Goal: Information Seeking & Learning: Learn about a topic

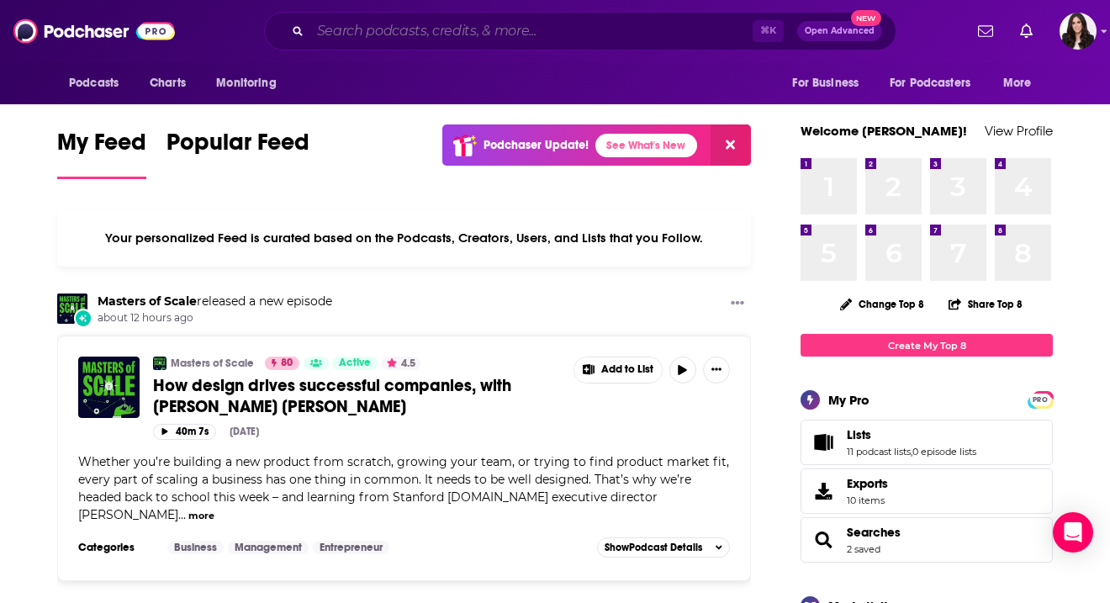
click at [379, 25] on input "Search podcasts, credits, & more..." at bounding box center [531, 31] width 442 height 27
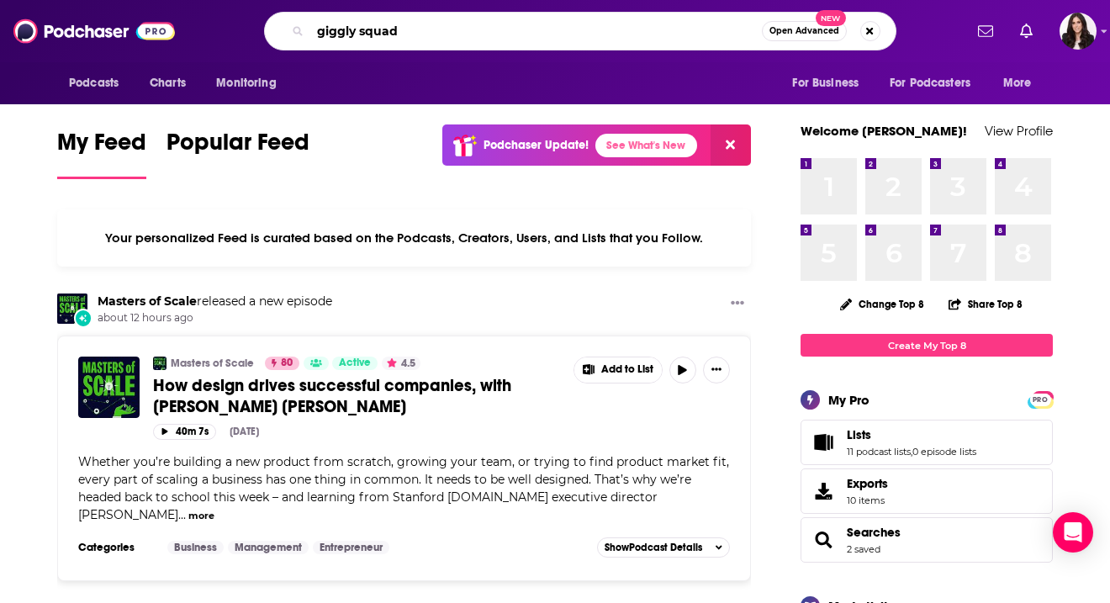
type input "giggly squad"
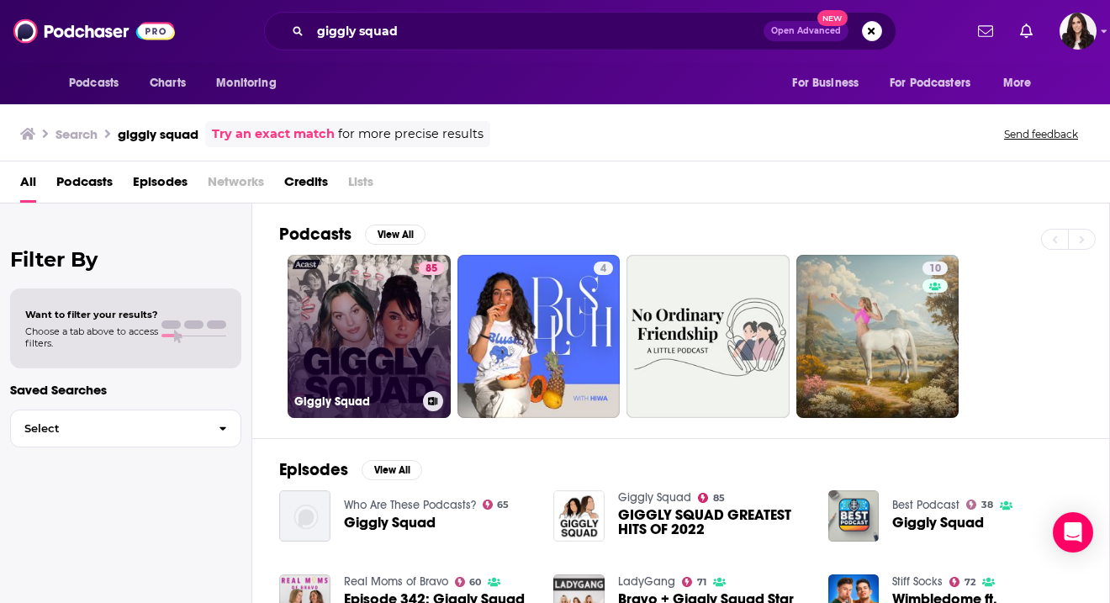
click at [383, 277] on link "85 Giggly Squad" at bounding box center [368, 336] width 163 height 163
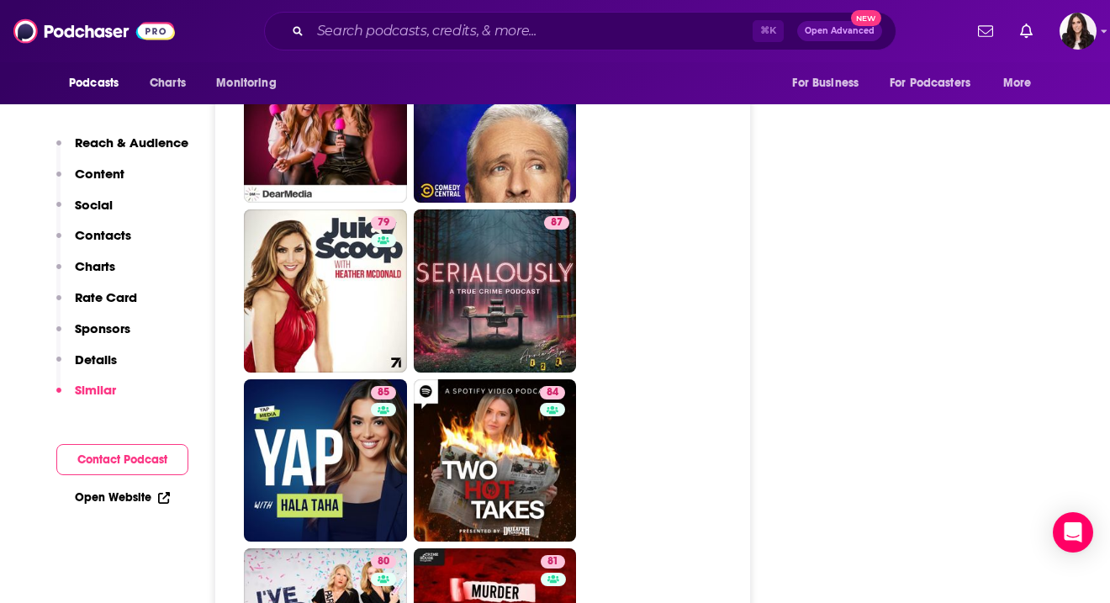
scroll to position [4197, 0]
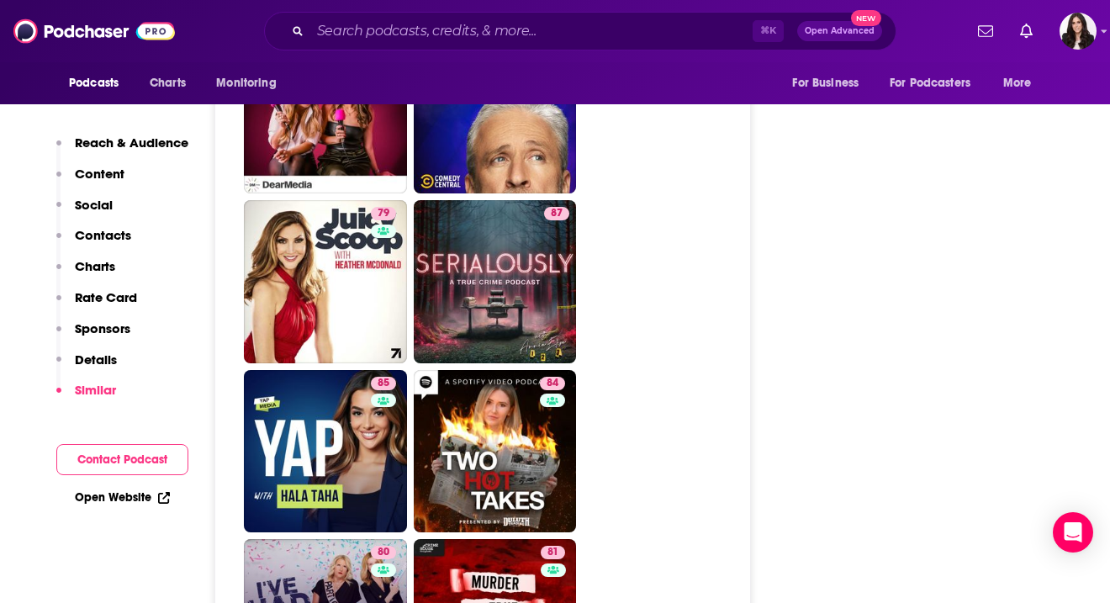
type input "[URL][DOMAIN_NAME]"
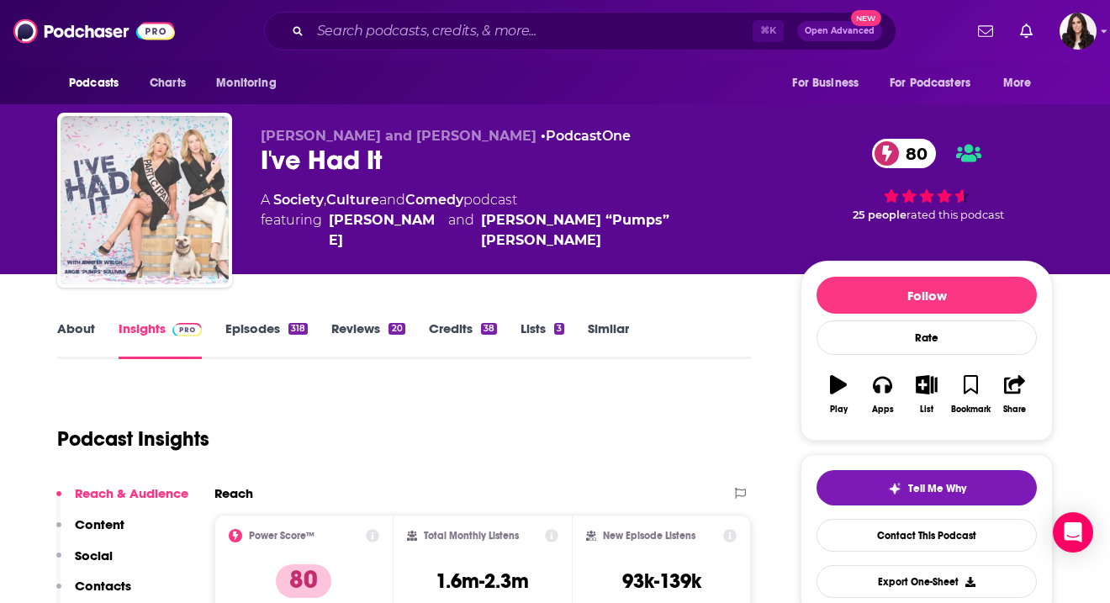
click at [192, 217] on img "I've Had It" at bounding box center [145, 200] width 168 height 168
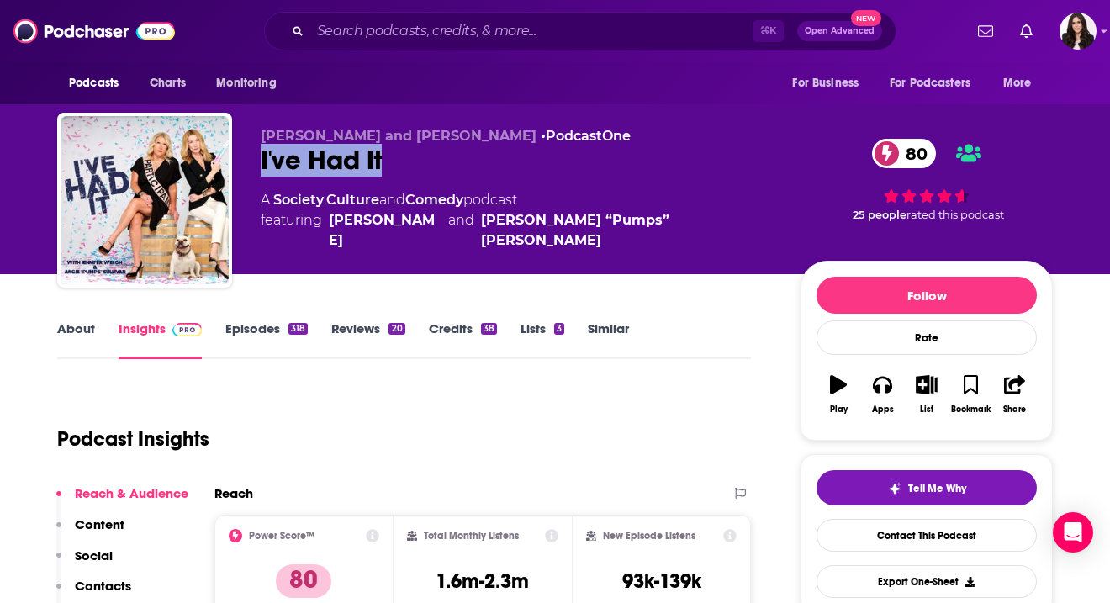
drag, startPoint x: 396, startPoint y: 171, endPoint x: 261, endPoint y: 167, distance: 135.4
click at [261, 167] on div "I've Had It 80" at bounding box center [517, 160] width 513 height 33
copy h2 "I've Had It"
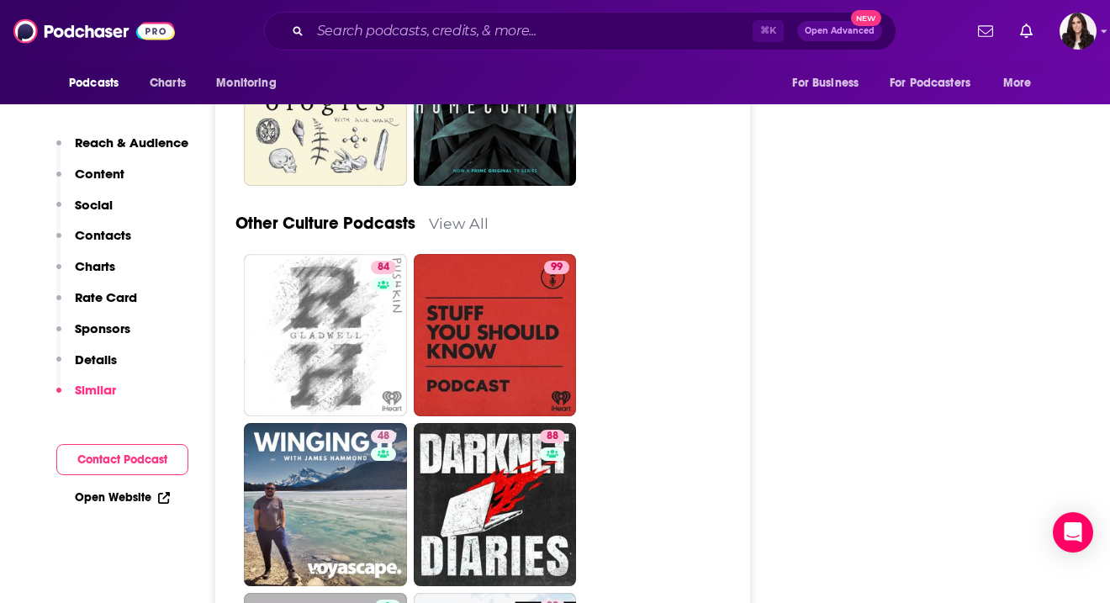
scroll to position [7472, 0]
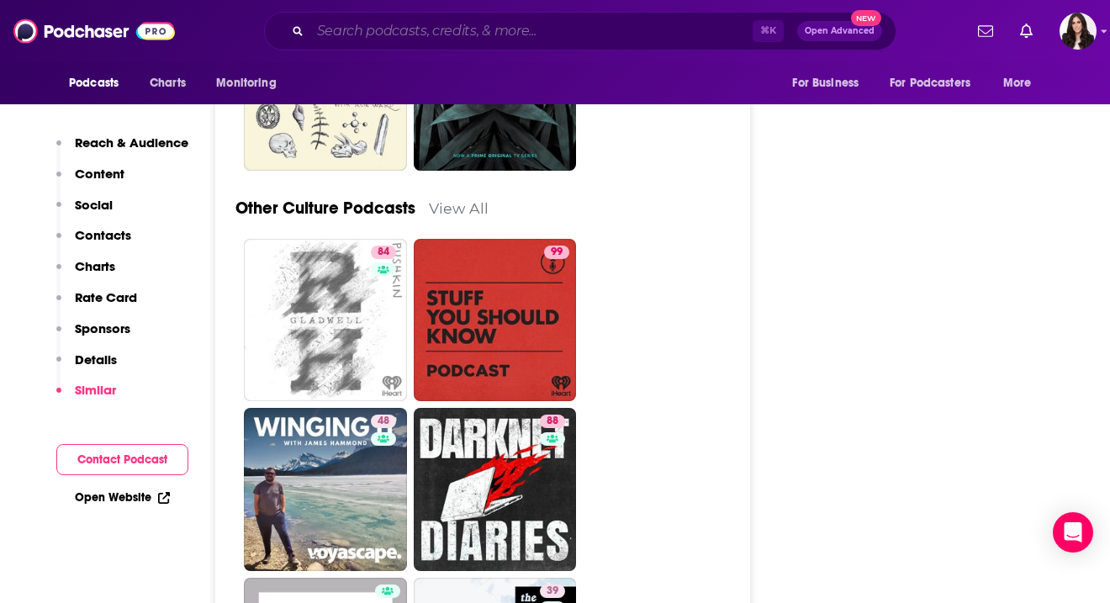
click at [509, 22] on input "Search podcasts, credits, & more..." at bounding box center [531, 31] width 442 height 27
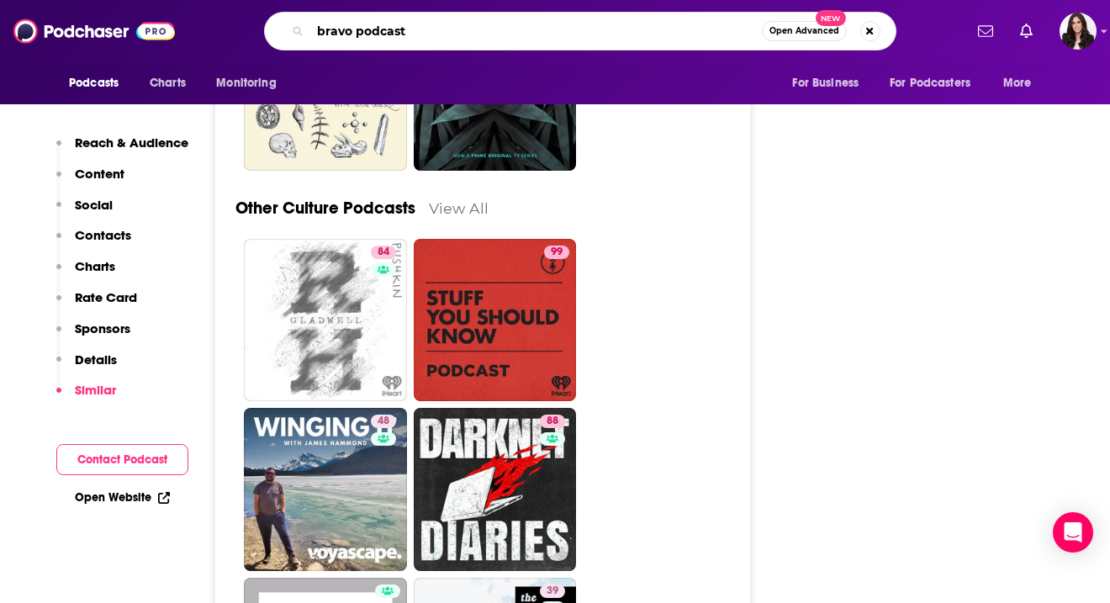
type input "bravo podcasts"
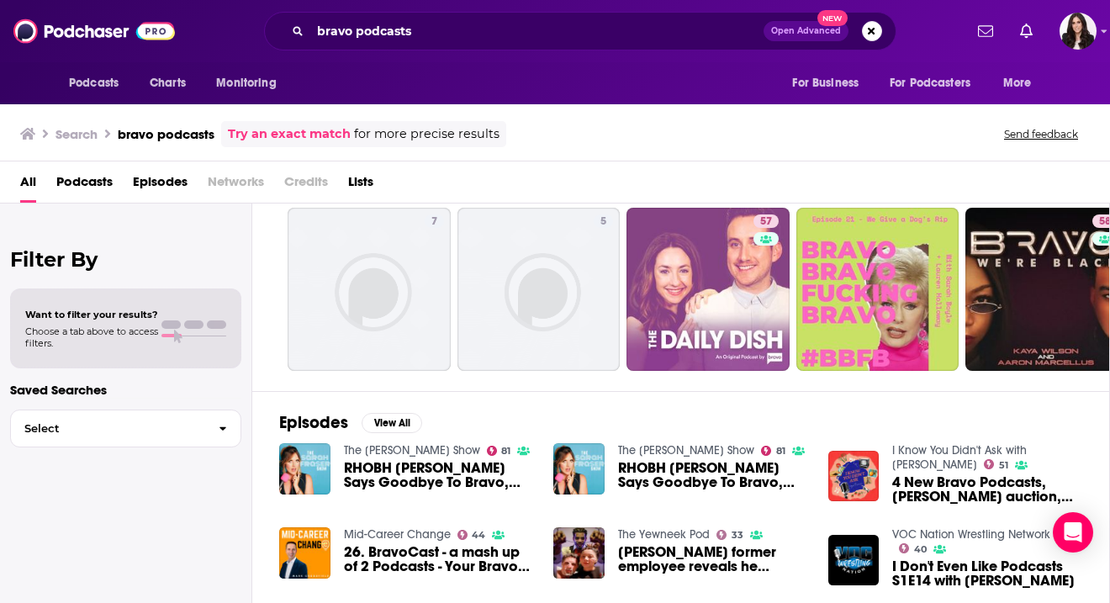
scroll to position [45, 0]
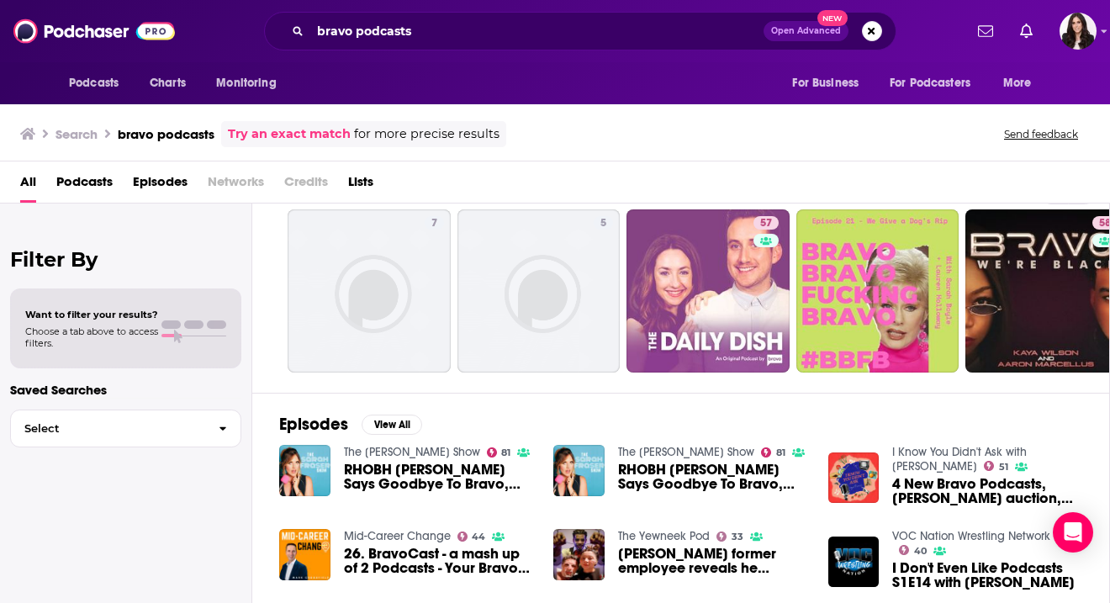
click at [169, 176] on span "Episodes" at bounding box center [160, 185] width 55 height 34
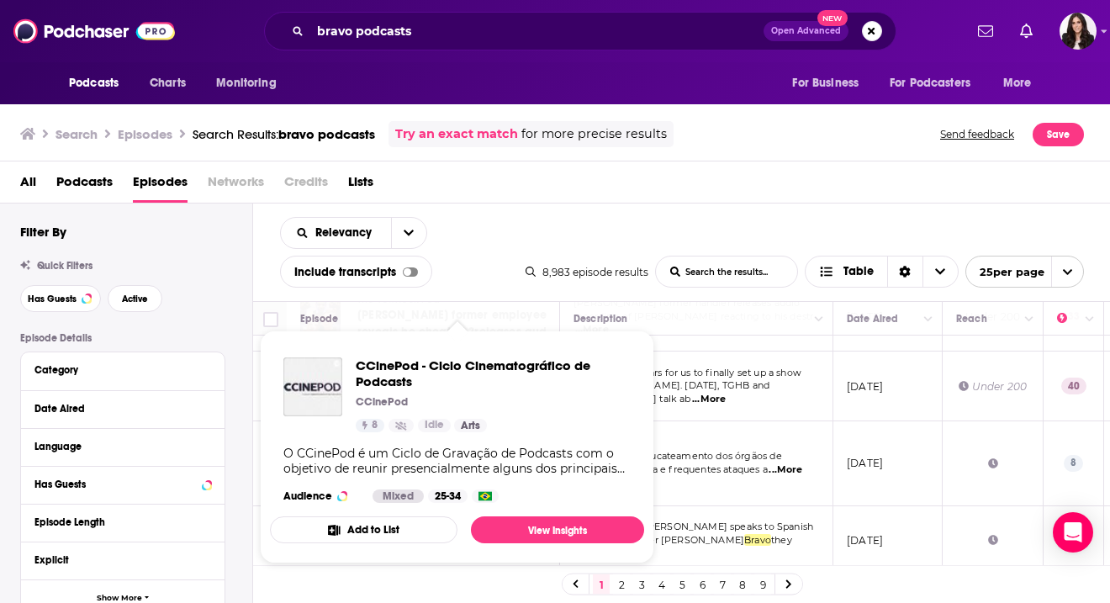
scroll to position [337, 0]
